Goal: Task Accomplishment & Management: Complete application form

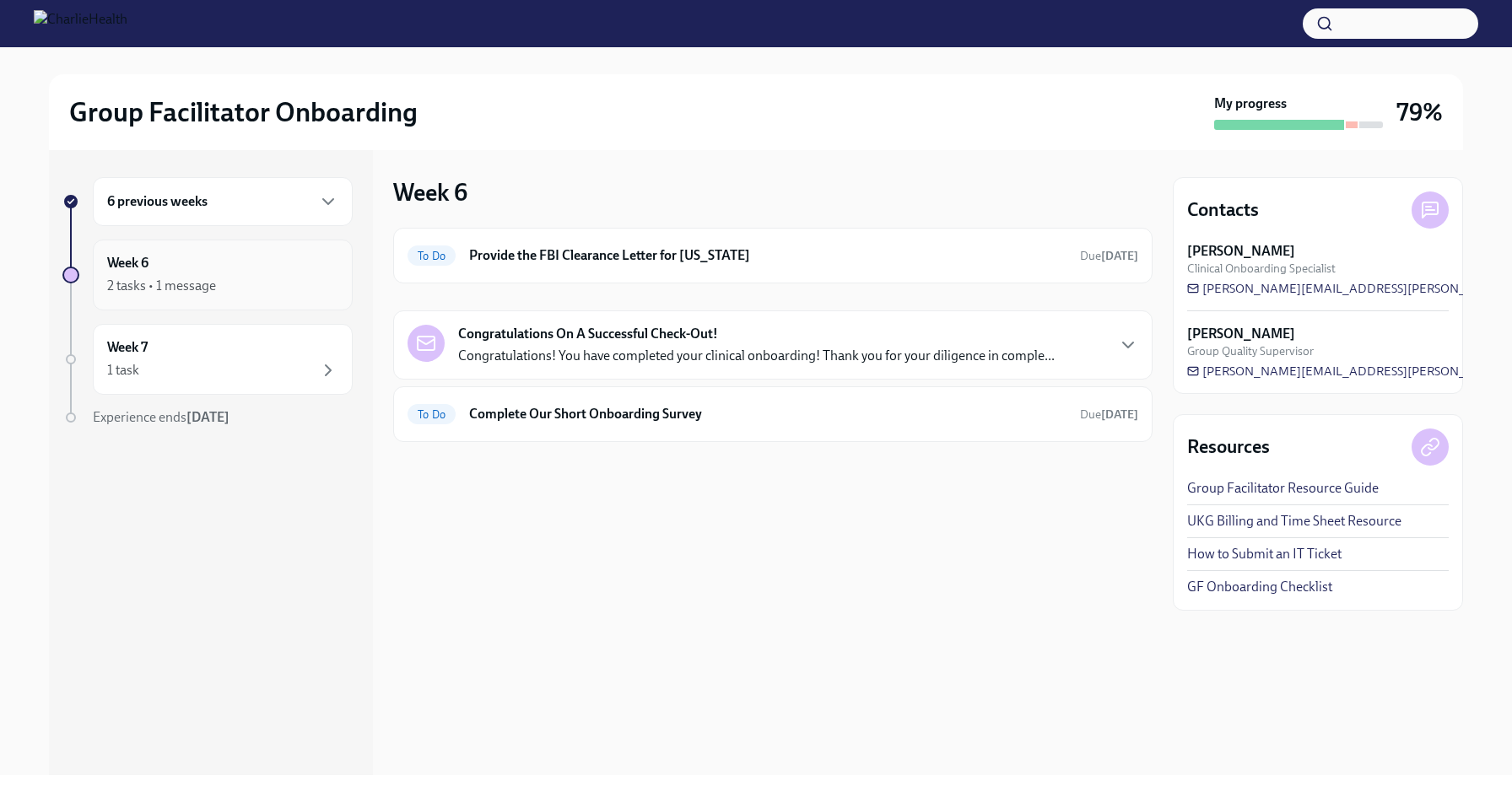
click at [289, 295] on div "2 tasks • 1 message" at bounding box center [222, 285] width 231 height 20
click at [652, 262] on h6 "Provide the FBI Clearance Letter for [US_STATE]" at bounding box center [768, 255] width 597 height 18
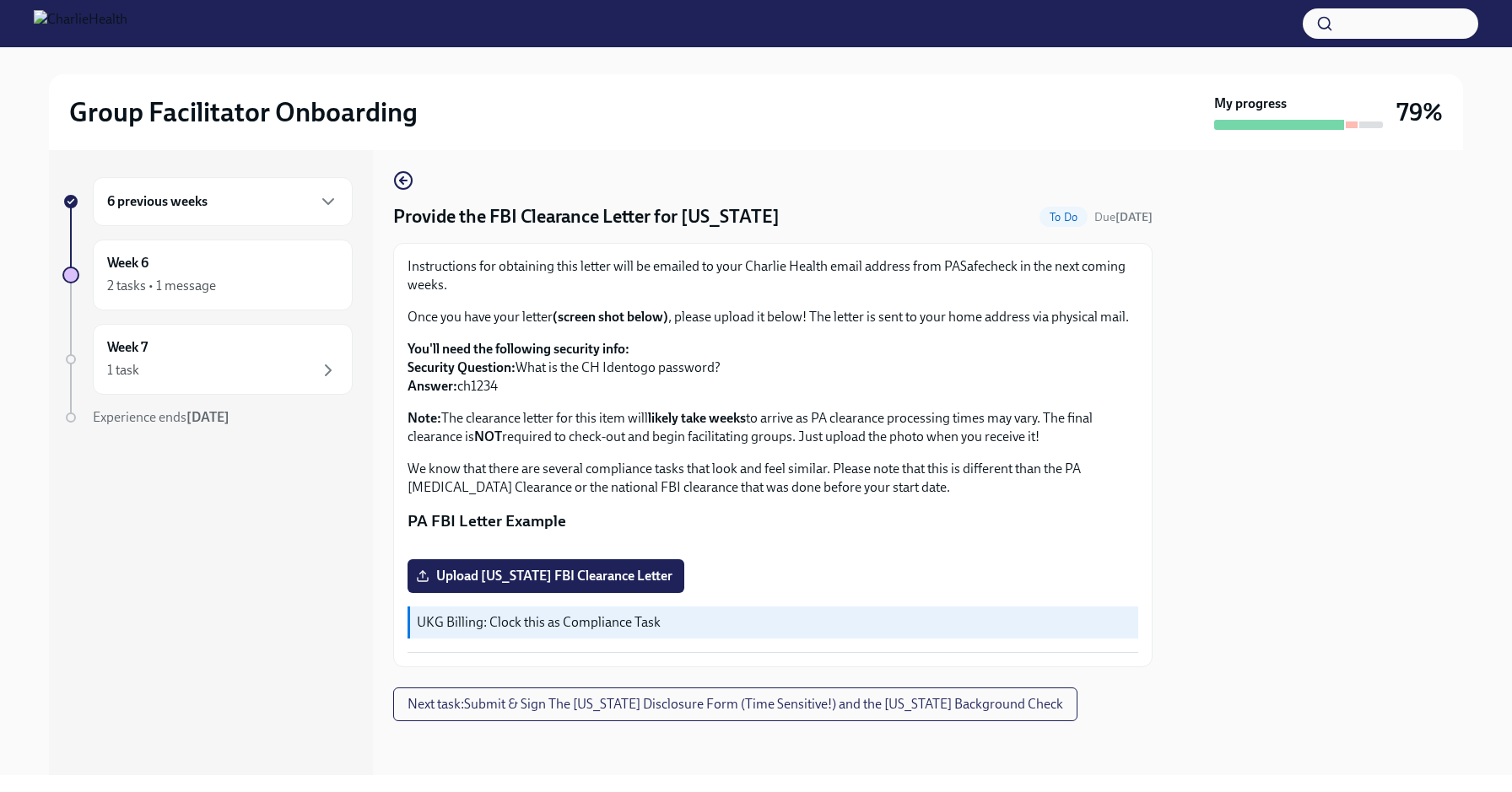
scroll to position [250, 0]
click at [596, 565] on label "Upload [US_STATE] FBI Clearance Letter" at bounding box center [545, 576] width 276 height 34
click at [0, 0] on input "Upload [US_STATE] FBI Clearance Letter" at bounding box center [0, 0] width 0 height 0
click at [522, 717] on button "Next task : Submit & Sign The [US_STATE] Disclosure Form (Time Sensitive!) and …" at bounding box center [735, 704] width 684 height 34
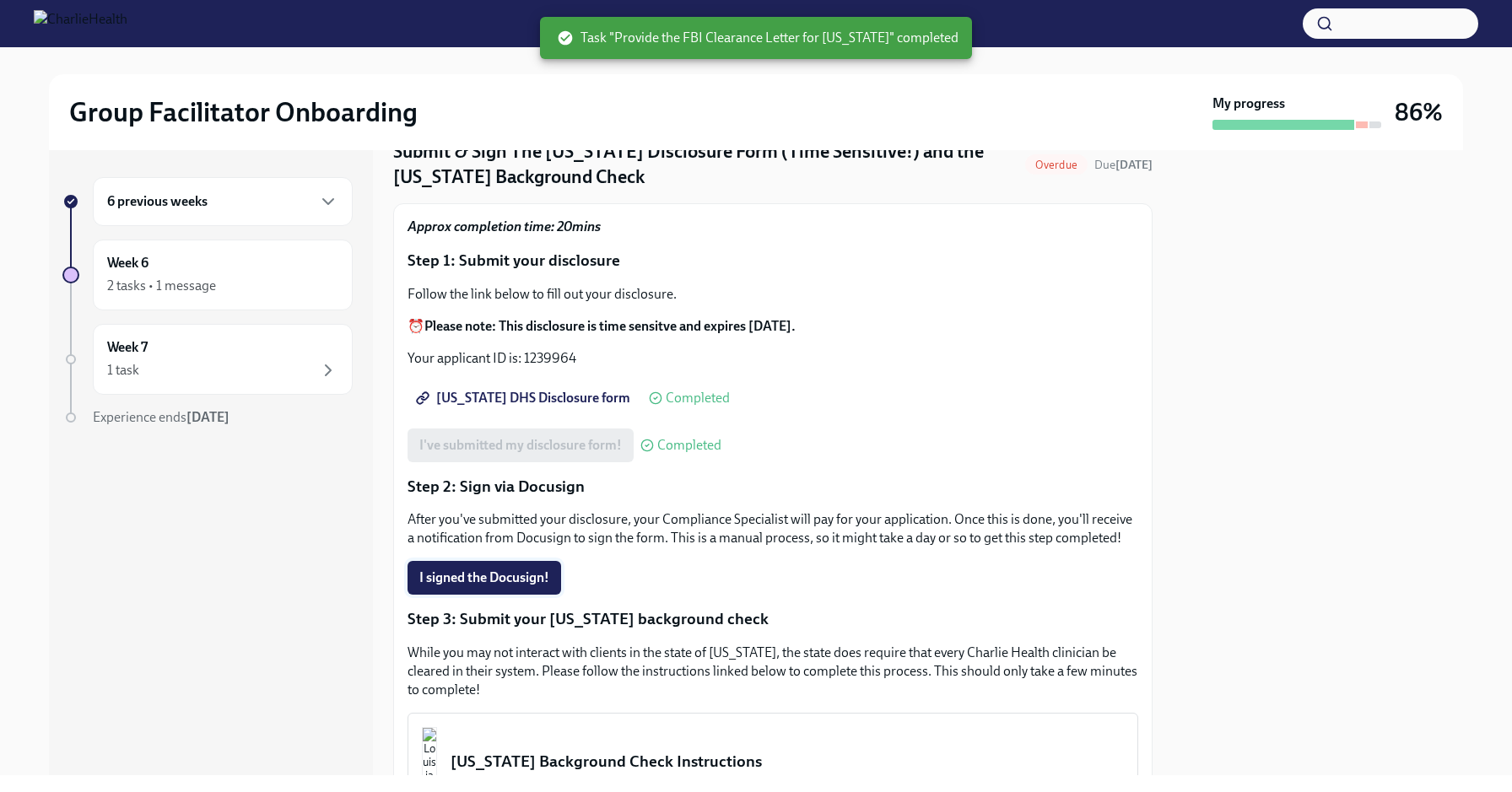
scroll to position [96, 0]
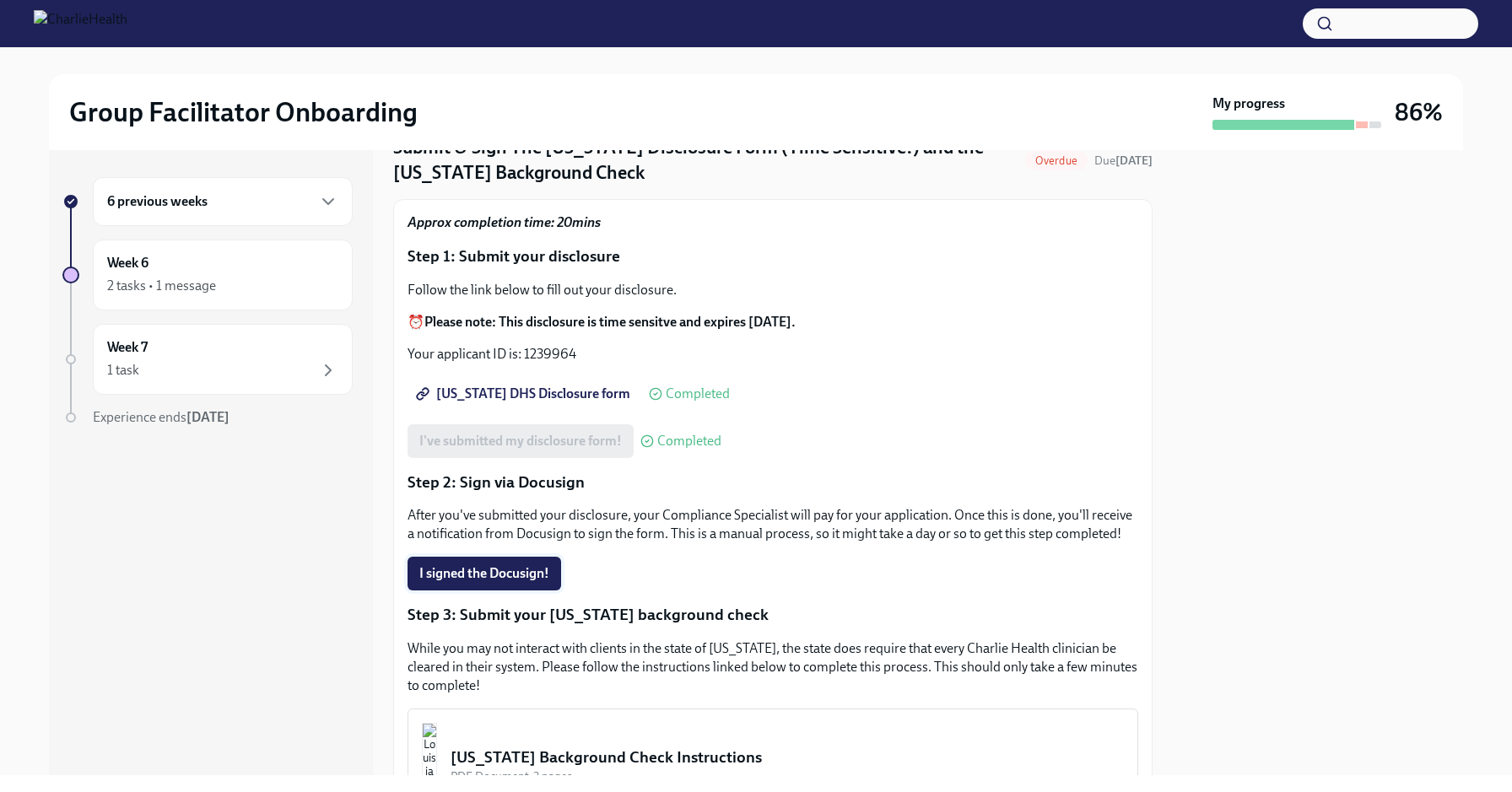
click at [503, 574] on span "I signed the Docusign!" at bounding box center [484, 573] width 130 height 17
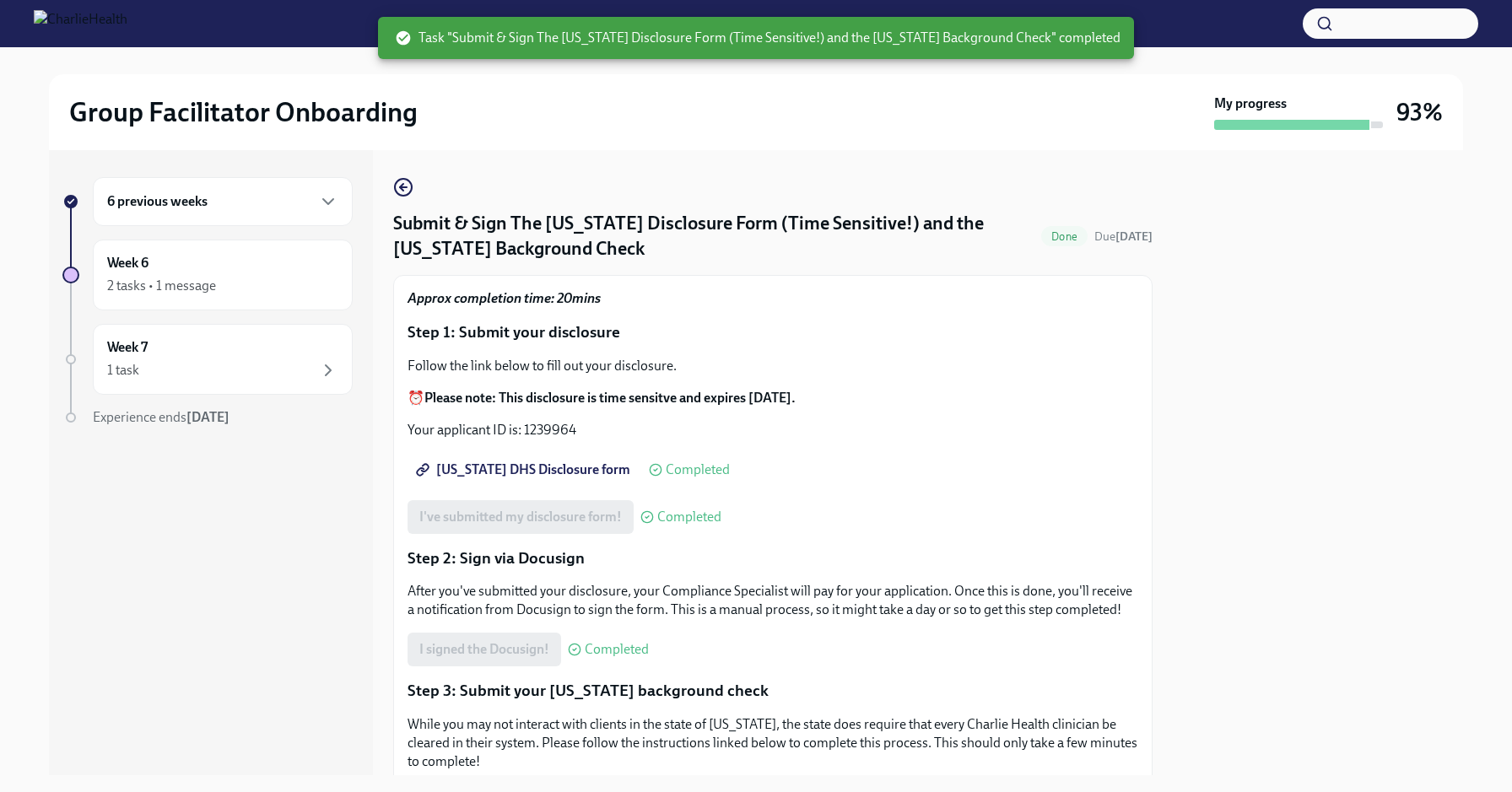
scroll to position [0, 0]
click at [252, 350] on div "Week 7 1 task" at bounding box center [222, 359] width 231 height 42
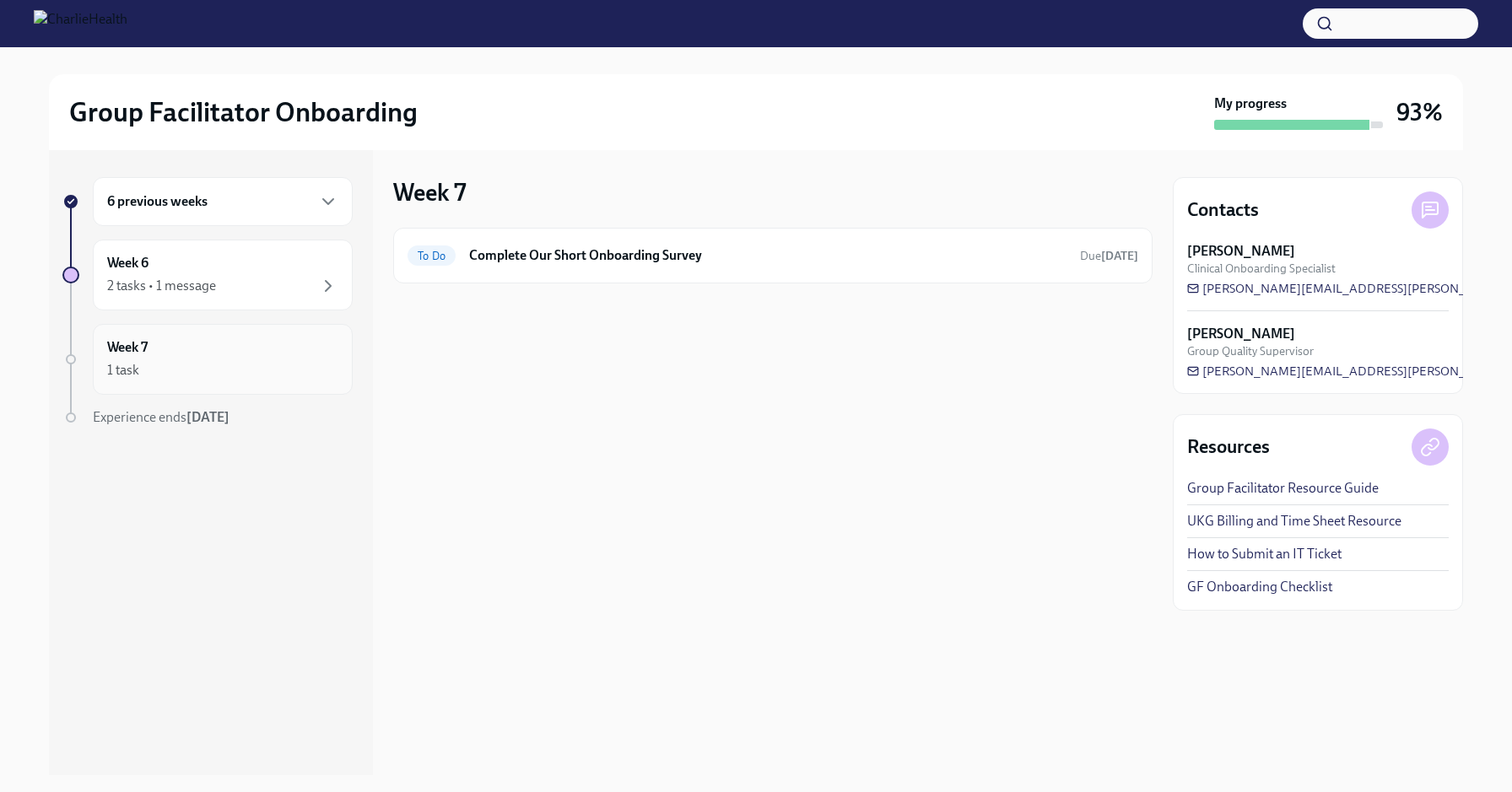
click at [288, 347] on div "Week 7 1 task" at bounding box center [222, 359] width 231 height 42
click at [317, 297] on div "Week 6 2 tasks • 1 message" at bounding box center [223, 274] width 260 height 71
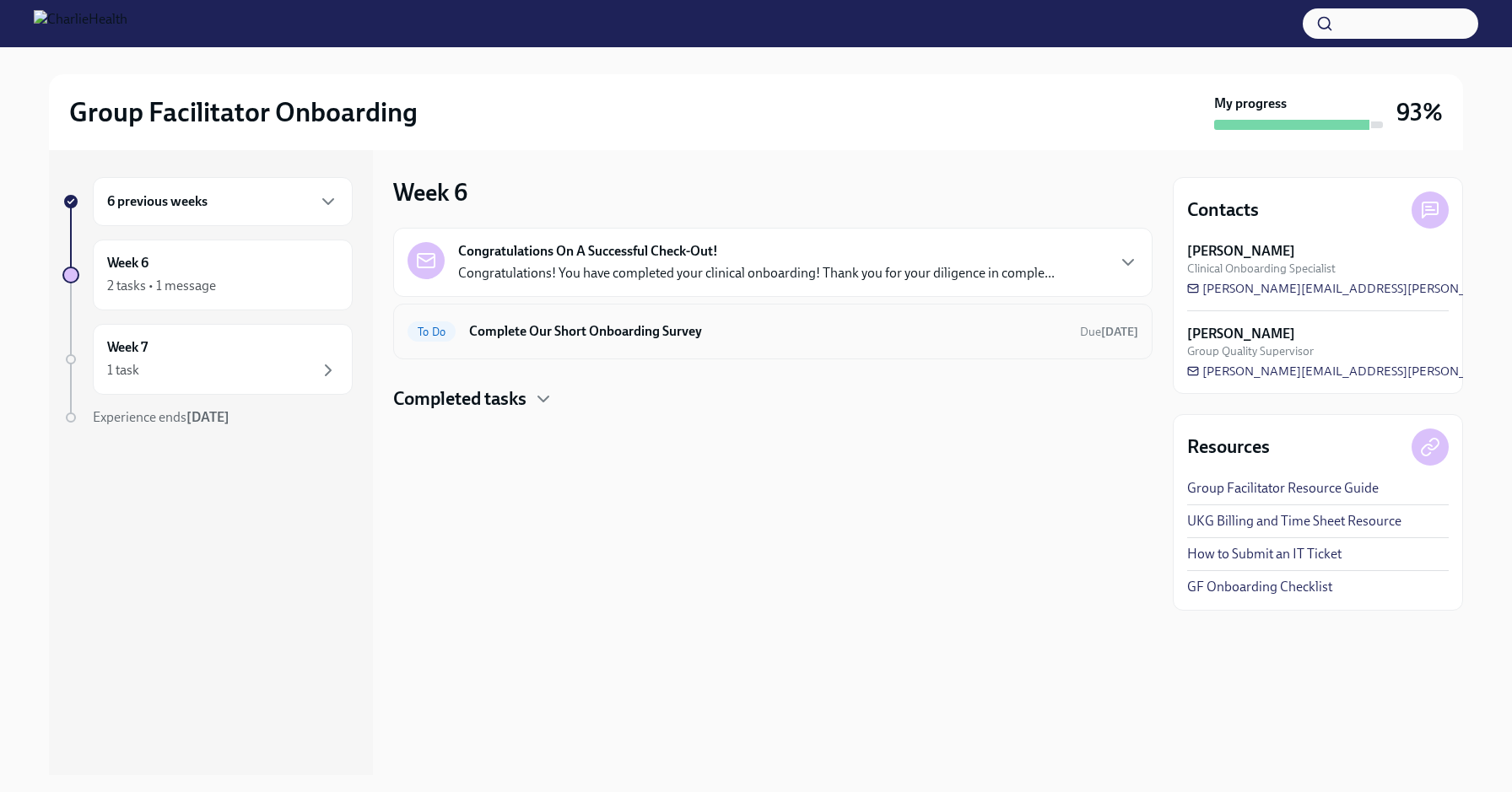
click at [551, 327] on h6 "Complete Our Short Onboarding Survey" at bounding box center [768, 332] width 597 height 18
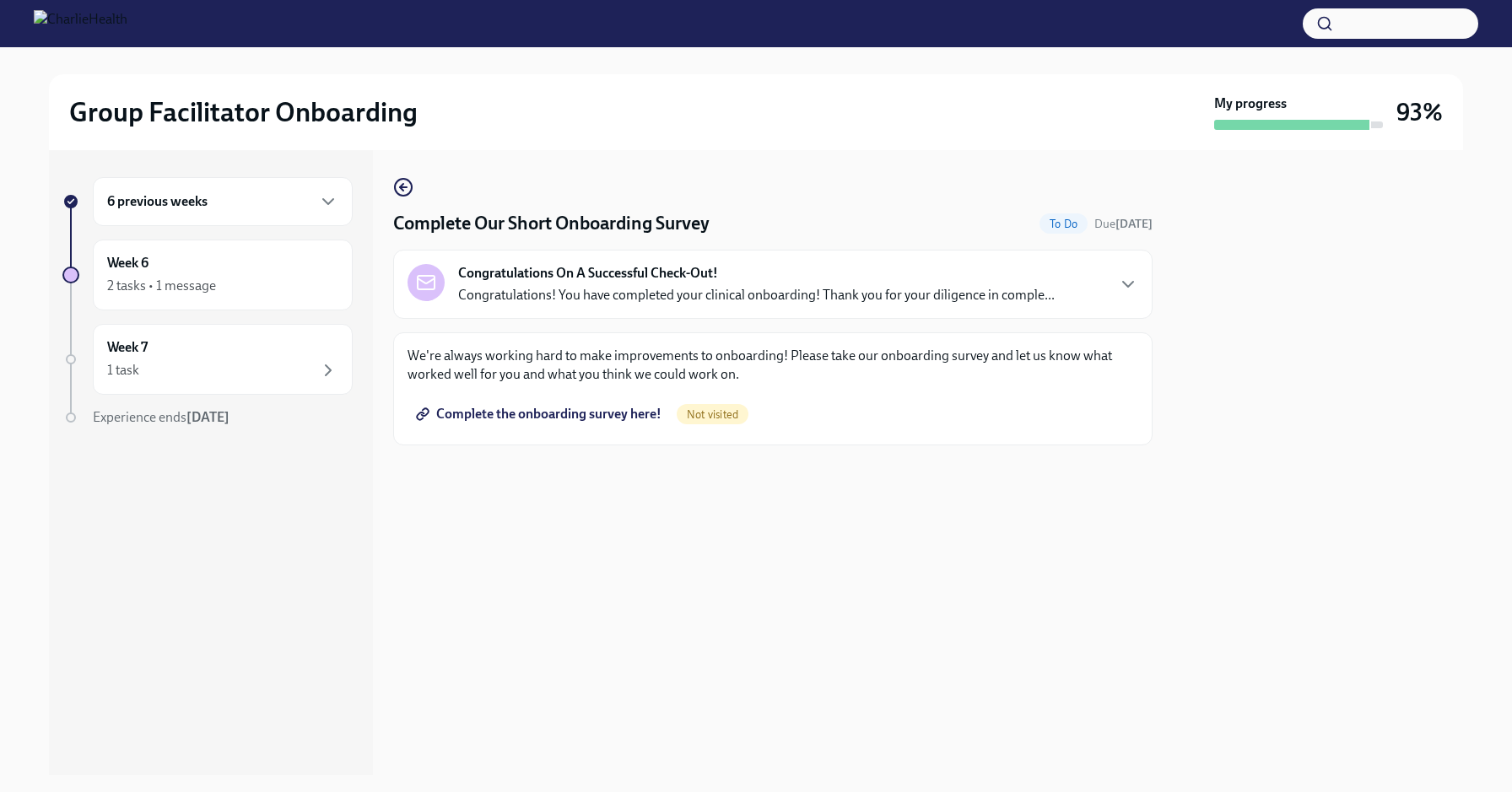
click at [599, 404] on link "Complete the onboarding survey here!" at bounding box center [540, 413] width 265 height 34
click at [222, 366] on div "1 task Complete" at bounding box center [222, 370] width 231 height 20
